Goal: Navigation & Orientation: Go to known website

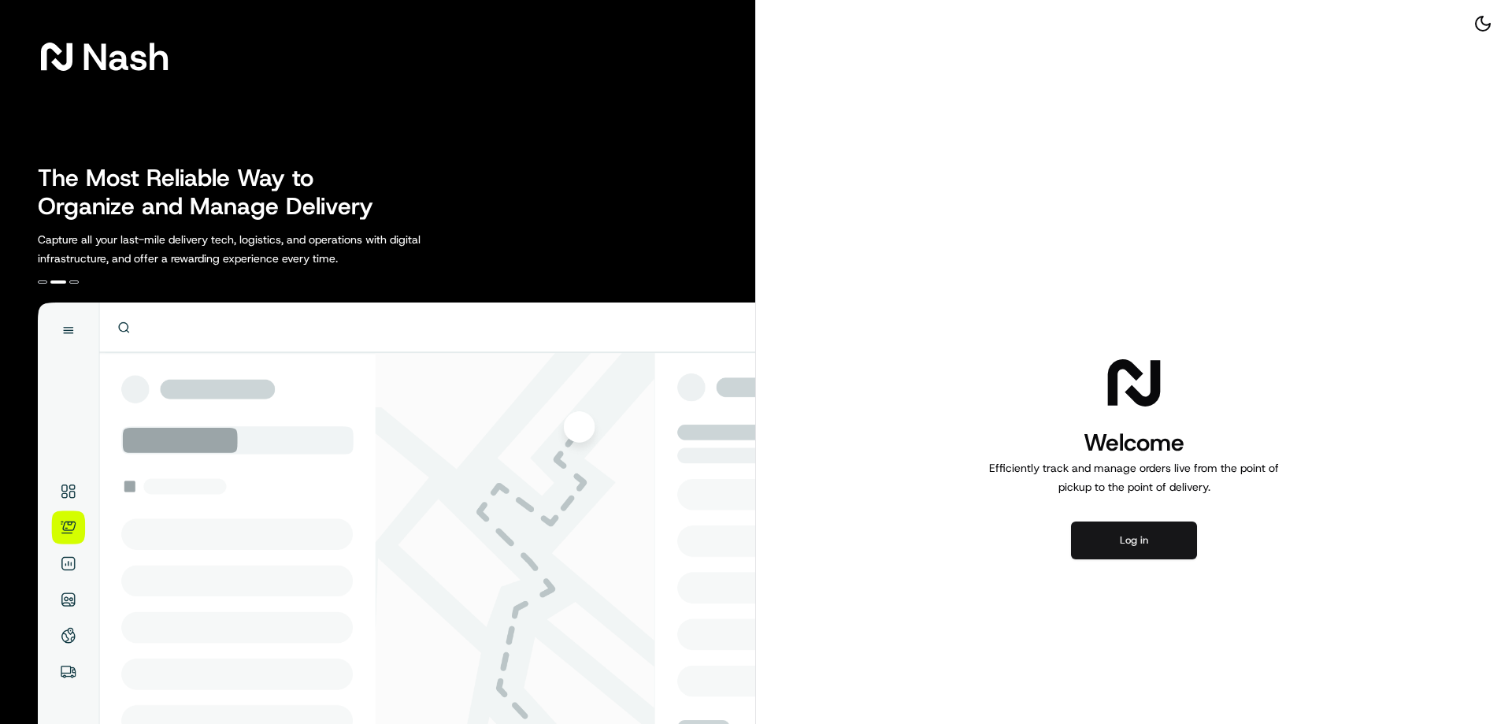
click at [1114, 549] on button "Log in" at bounding box center [1134, 540] width 126 height 38
